Goal: Task Accomplishment & Management: Use online tool/utility

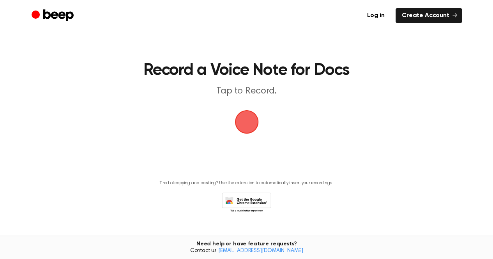
click at [253, 125] on span "button" at bounding box center [246, 122] width 42 height 42
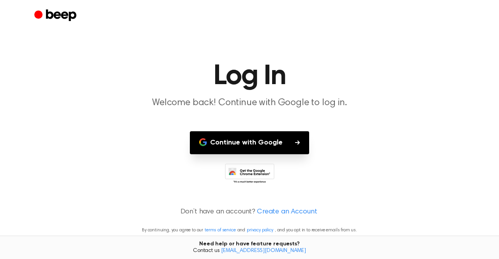
click at [307, 141] on button "Continue with Google" at bounding box center [249, 142] width 119 height 23
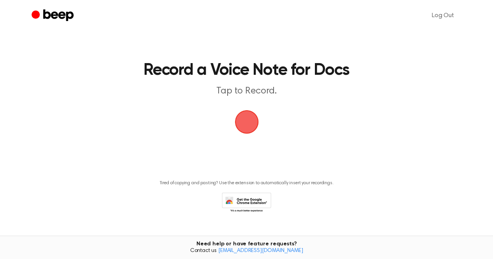
click at [244, 122] on span "button" at bounding box center [246, 122] width 29 height 29
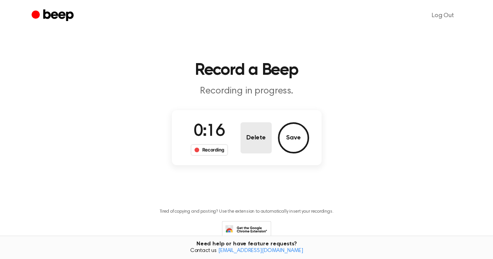
click at [263, 137] on button "Delete" at bounding box center [255, 137] width 31 height 31
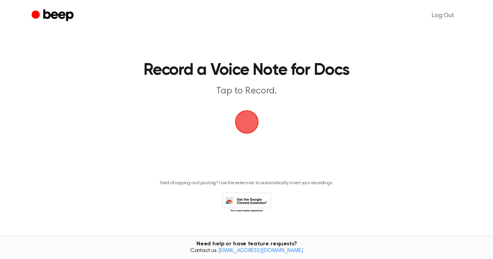
click at [249, 127] on span "button" at bounding box center [247, 122] width 44 height 44
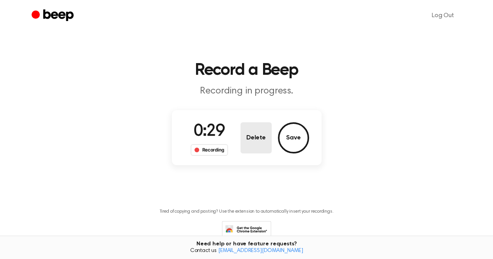
click at [253, 144] on button "Delete" at bounding box center [255, 137] width 31 height 31
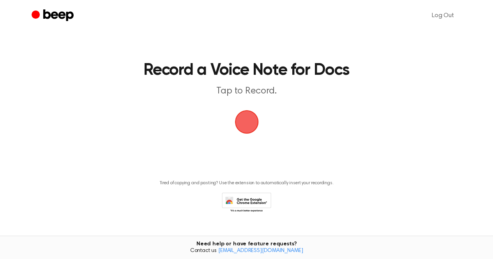
click at [249, 112] on span "button" at bounding box center [247, 122] width 44 height 44
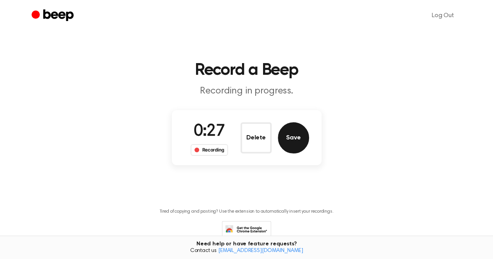
click at [290, 130] on button "Save" at bounding box center [293, 137] width 31 height 31
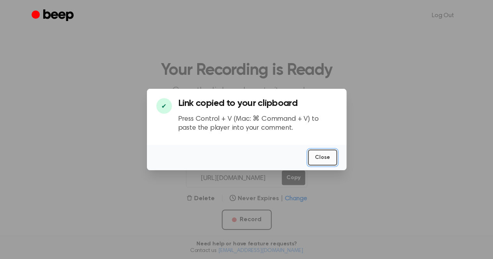
click at [326, 153] on button "Close" at bounding box center [322, 158] width 29 height 16
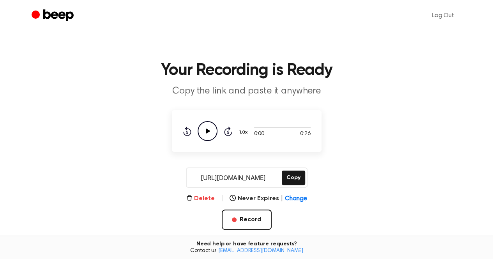
click at [213, 195] on button "Delete" at bounding box center [200, 198] width 28 height 9
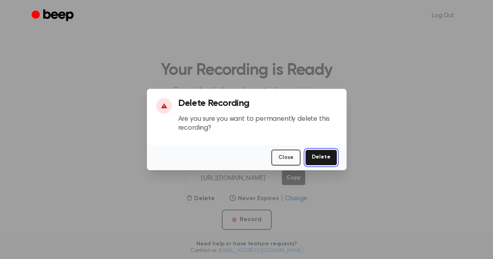
click at [332, 155] on button "Delete" at bounding box center [321, 158] width 32 height 16
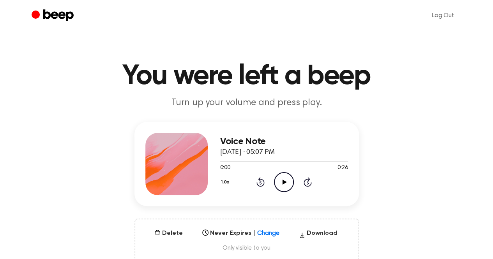
click at [288, 178] on icon "Play Audio" at bounding box center [284, 182] width 20 height 20
drag, startPoint x: 242, startPoint y: 162, endPoint x: 211, endPoint y: 159, distance: 30.9
click at [211, 159] on div "Voice Note September 2, 2025 · 05:07 PM 0:05 0:26 Your browser does not support…" at bounding box center [246, 164] width 224 height 84
click at [361, 167] on div "Voice Note September 2, 2025 · 05:07 PM 0:07 0:26 Your browser does not support…" at bounding box center [246, 192] width 474 height 140
click at [285, 180] on icon at bounding box center [284, 182] width 4 height 5
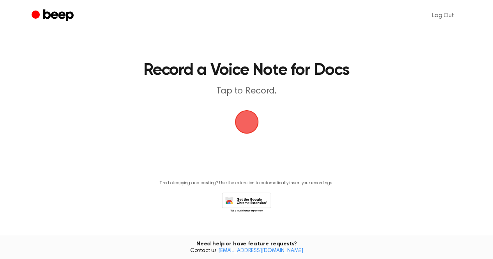
click at [249, 117] on span "button" at bounding box center [246, 121] width 43 height 43
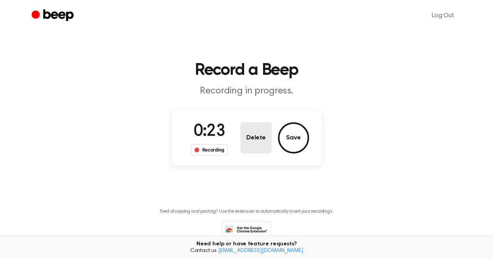
click at [250, 137] on button "Delete" at bounding box center [255, 137] width 31 height 31
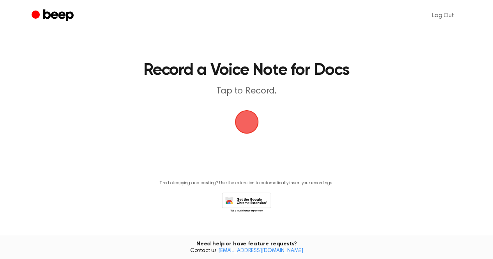
click at [251, 116] on span "button" at bounding box center [246, 122] width 38 height 38
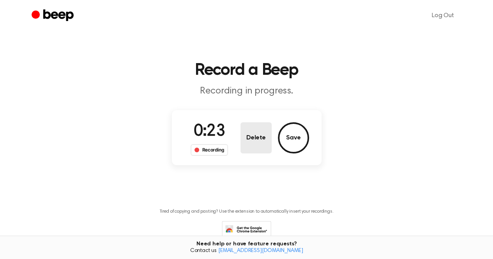
click at [251, 139] on button "Delete" at bounding box center [255, 137] width 31 height 31
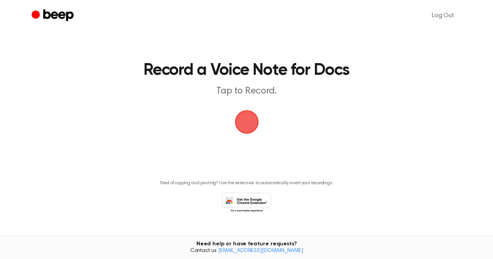
click at [249, 122] on span "button" at bounding box center [246, 122] width 26 height 26
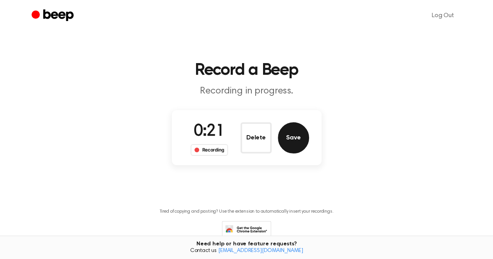
click at [297, 129] on button "Save" at bounding box center [293, 137] width 31 height 31
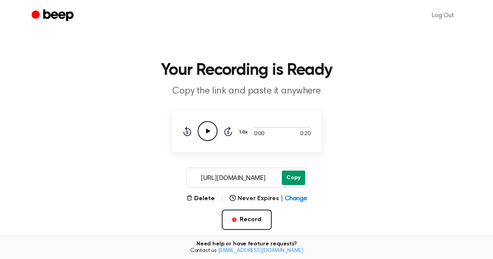
click at [297, 173] on button "Copy" at bounding box center [293, 178] width 23 height 14
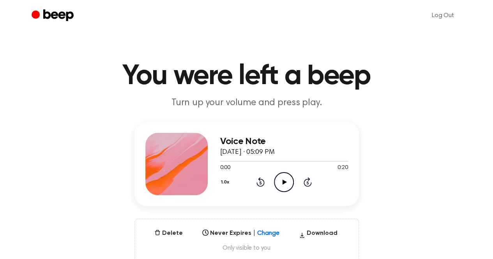
click at [280, 176] on icon "Play Audio" at bounding box center [284, 182] width 20 height 20
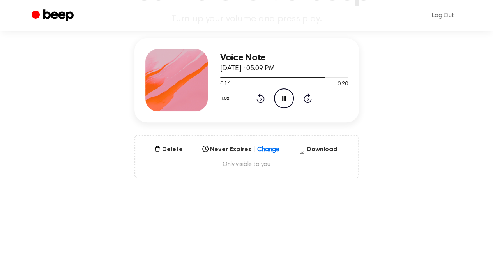
scroll to position [44, 0]
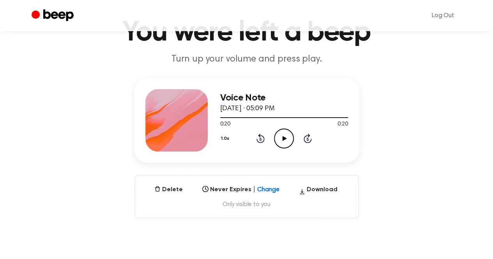
click at [283, 135] on icon "Play Audio" at bounding box center [284, 139] width 20 height 20
click at [284, 145] on icon "Pause Audio" at bounding box center [284, 139] width 20 height 20
